Goal: Navigation & Orientation: Find specific page/section

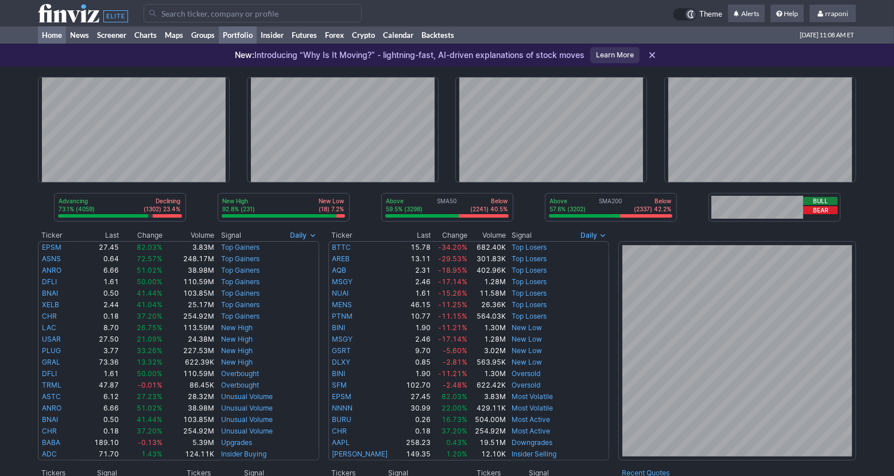
click at [252, 38] on link "Portfolio" at bounding box center [238, 34] width 38 height 17
click at [254, 40] on link "Portfolio" at bounding box center [238, 34] width 38 height 17
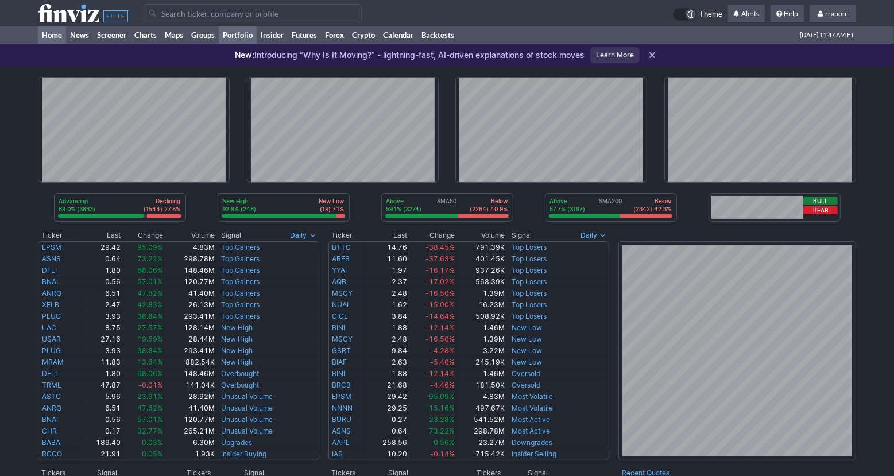
click at [241, 36] on link "Portfolio" at bounding box center [238, 34] width 38 height 17
